Goal: Navigation & Orientation: Find specific page/section

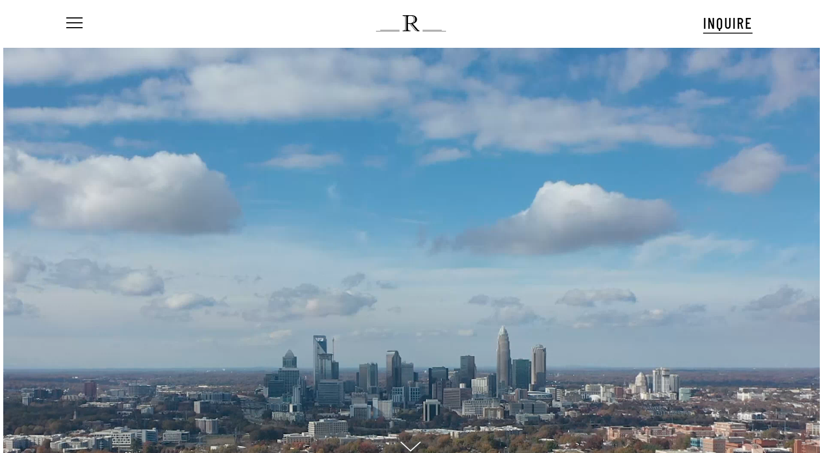
scroll to position [16, 0]
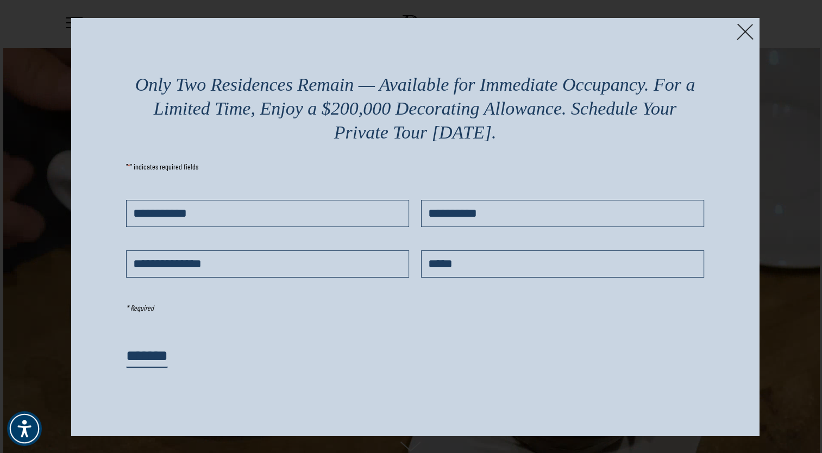
click at [738, 33] on img at bounding box center [745, 31] width 17 height 17
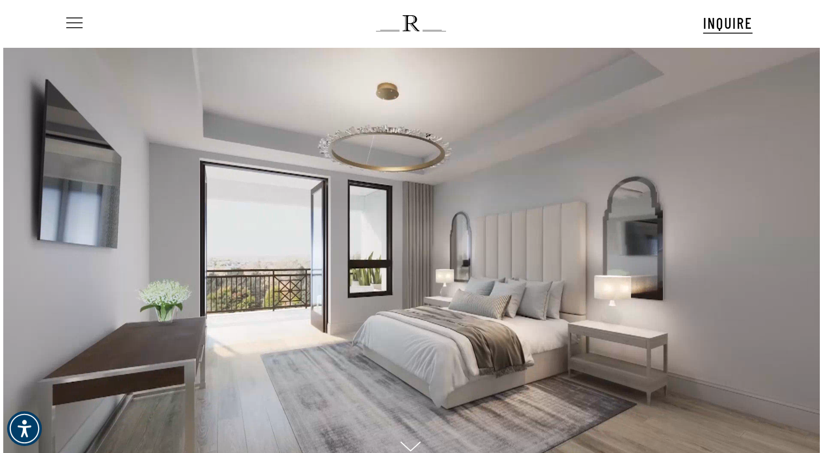
click at [76, 19] on span "Navigation Menu" at bounding box center [74, 23] width 12 height 15
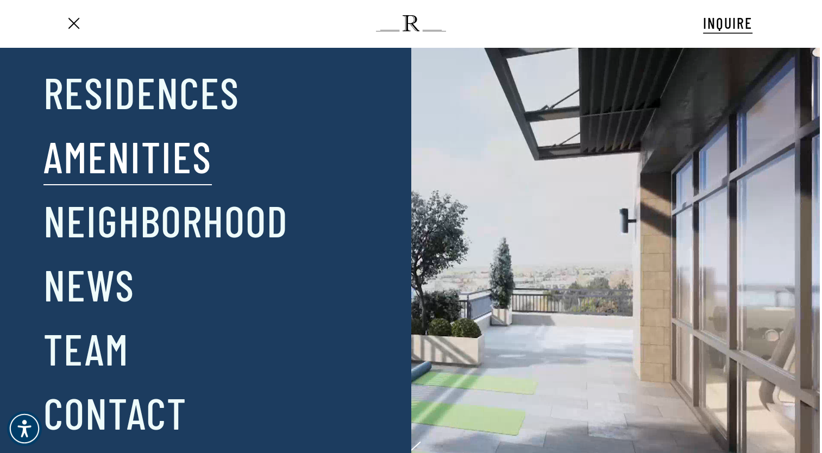
click at [140, 156] on link "Amenities" at bounding box center [127, 156] width 168 height 57
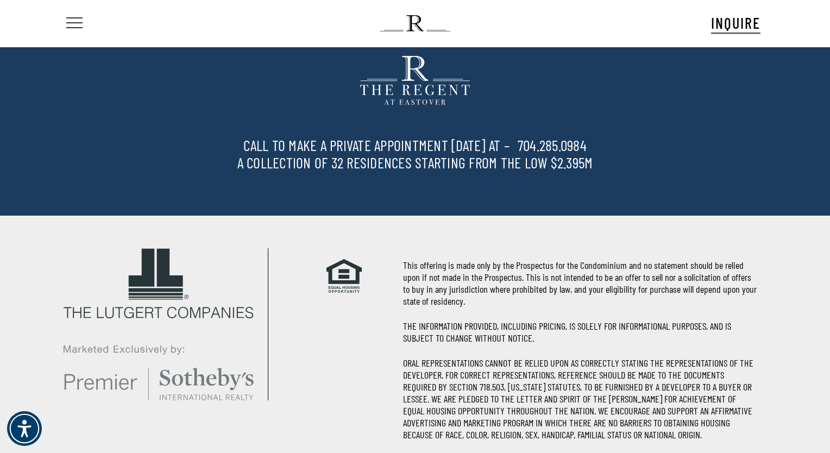
click at [65, 18] on link "Menu" at bounding box center [73, 23] width 18 height 11
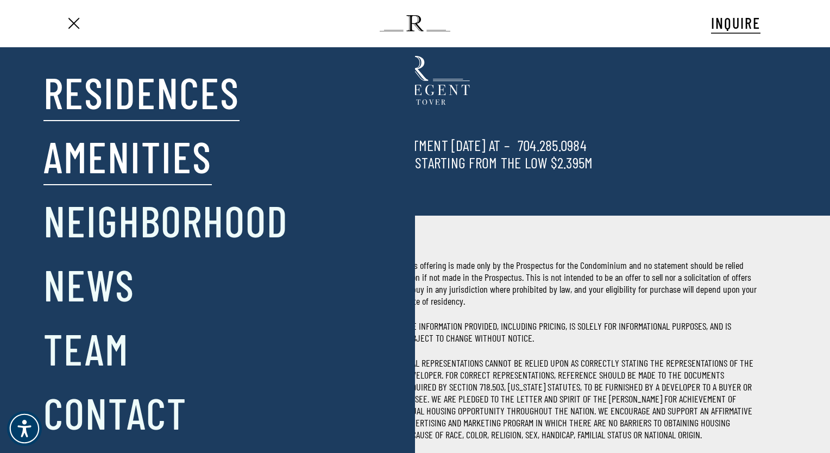
click at [135, 96] on link "Residences" at bounding box center [141, 92] width 196 height 57
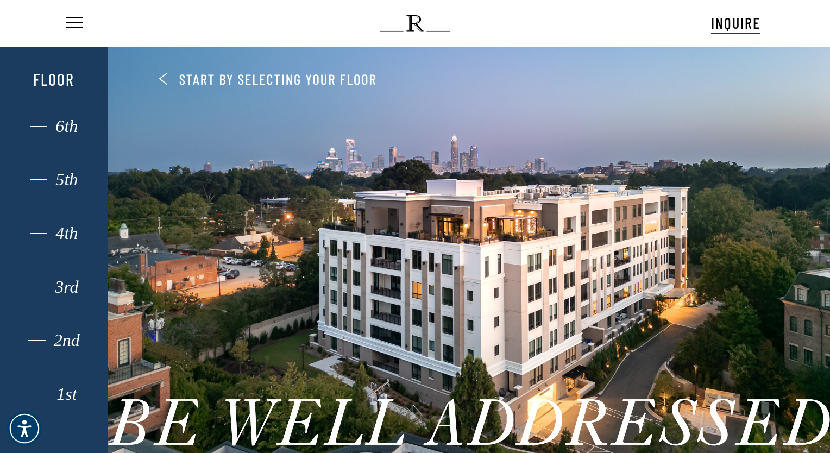
click at [481, 233] on div at bounding box center [469, 251] width 722 height 412
drag, startPoint x: 481, startPoint y: 233, endPoint x: 525, endPoint y: 292, distance: 73.8
click at [525, 292] on div at bounding box center [469, 251] width 722 height 412
